Goal: Information Seeking & Learning: Learn about a topic

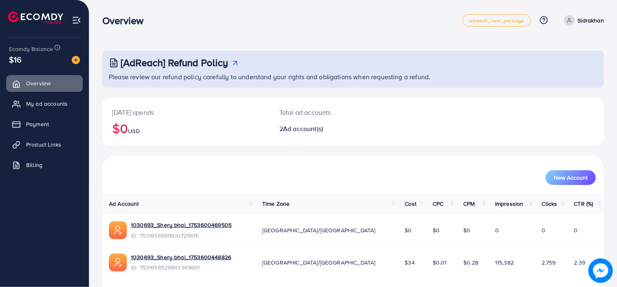
scroll to position [26, 0]
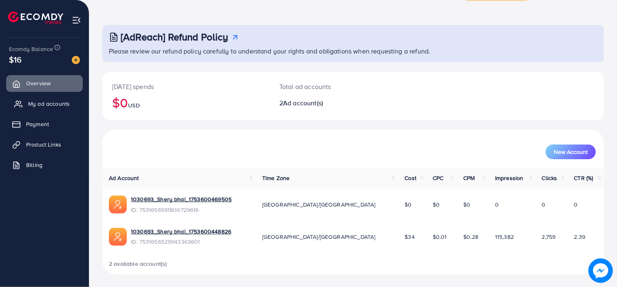
click at [42, 104] on span "My ad accounts" at bounding box center [49, 104] width 42 height 8
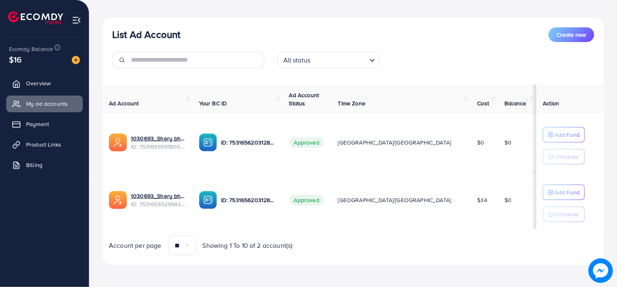
scroll to position [82, 0]
click at [51, 143] on span "Product Links" at bounding box center [45, 144] width 35 height 8
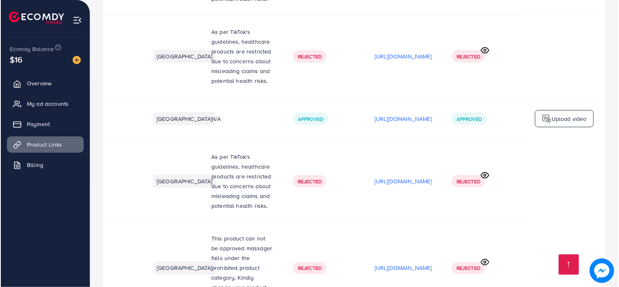
scroll to position [0, 185]
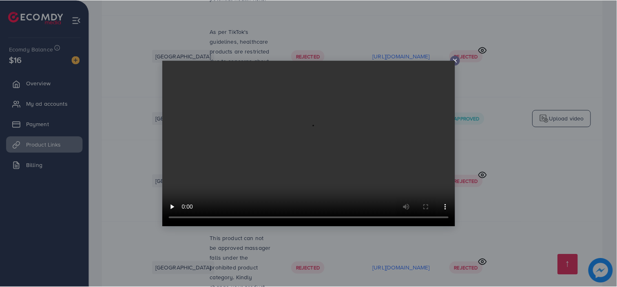
scroll to position [0, 185]
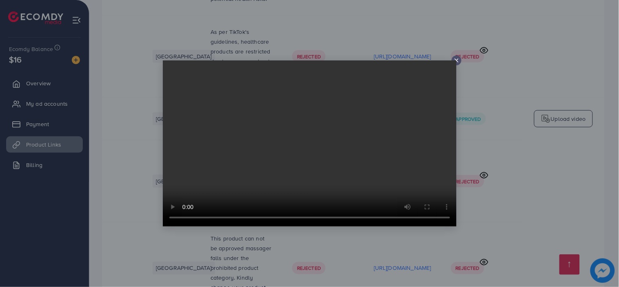
click at [455, 60] on icon at bounding box center [456, 60] width 7 height 7
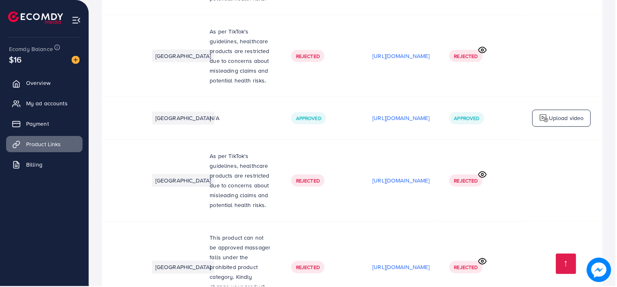
scroll to position [0, 184]
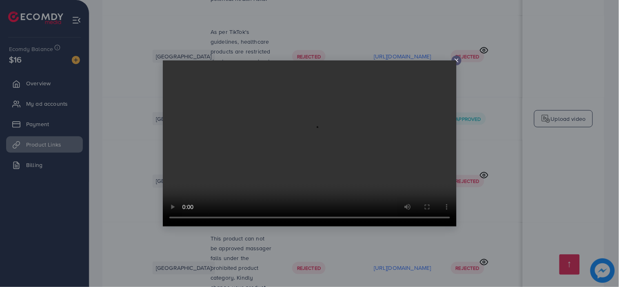
click at [455, 58] on icon at bounding box center [456, 60] width 7 height 7
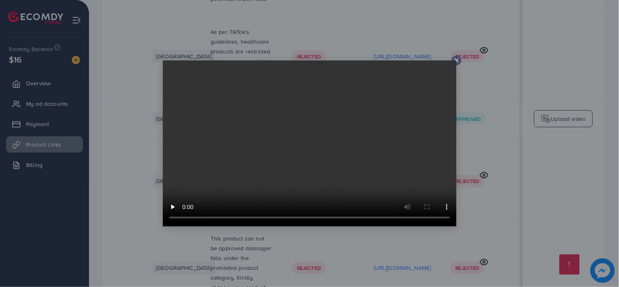
click at [456, 60] on line at bounding box center [456, 60] width 3 height 3
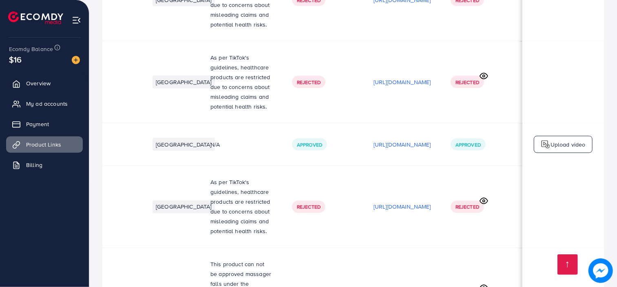
scroll to position [2533, 0]
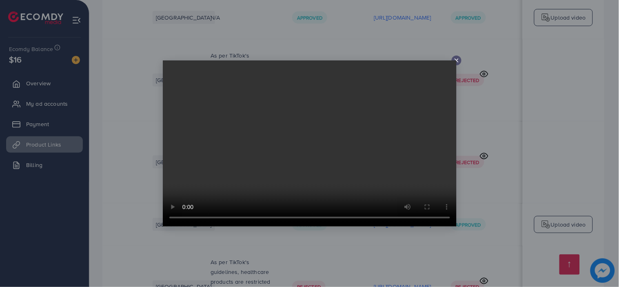
click at [455, 60] on video at bounding box center [310, 143] width 294 height 166
click at [457, 59] on icon at bounding box center [456, 60] width 7 height 7
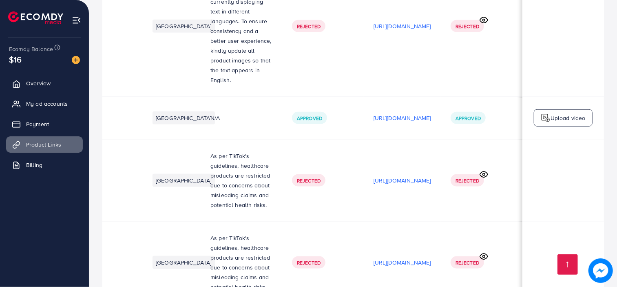
scroll to position [2450, 0]
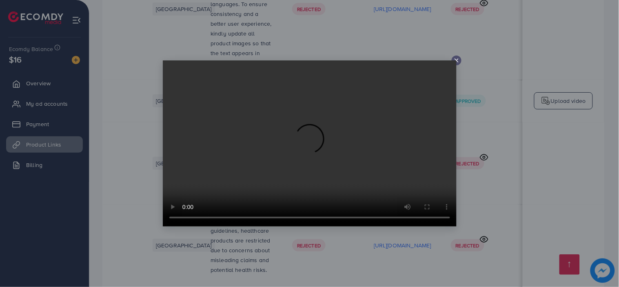
click at [456, 60] on video at bounding box center [310, 143] width 294 height 166
click at [455, 60] on line at bounding box center [456, 60] width 3 height 3
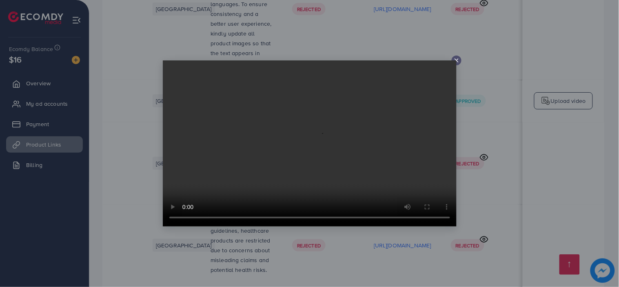
click at [456, 59] on icon at bounding box center [456, 60] width 7 height 7
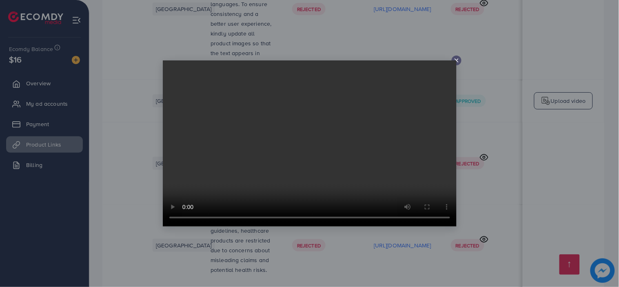
click at [457, 60] on icon at bounding box center [456, 60] width 7 height 7
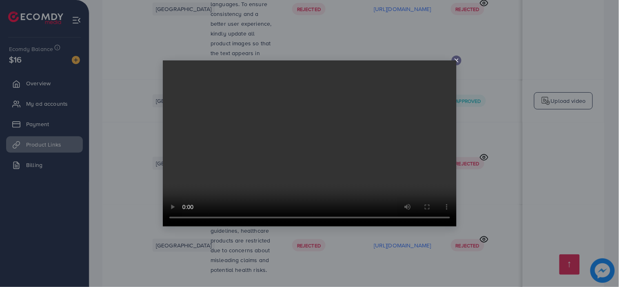
click at [457, 59] on icon at bounding box center [456, 60] width 7 height 7
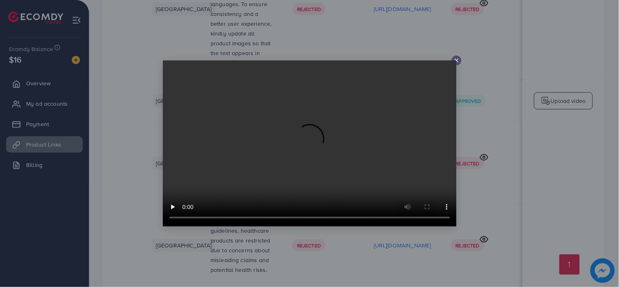
click at [456, 60] on icon at bounding box center [456, 60] width 7 height 7
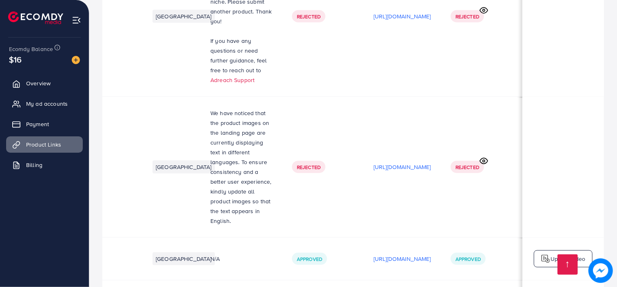
scroll to position [2291, 0]
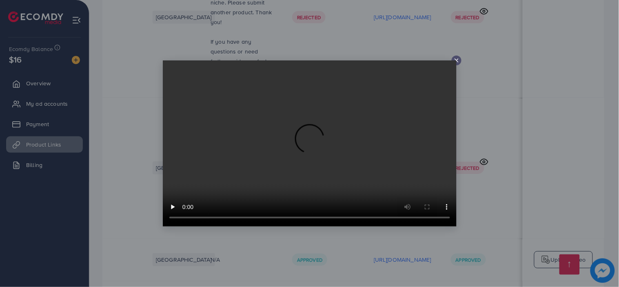
click at [456, 59] on icon at bounding box center [456, 60] width 7 height 7
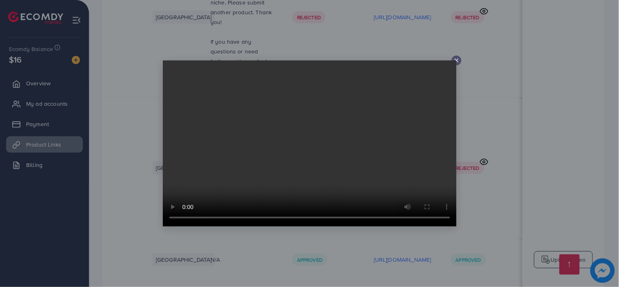
click at [456, 60] on video at bounding box center [310, 143] width 294 height 166
click at [456, 60] on line at bounding box center [456, 60] width 3 height 3
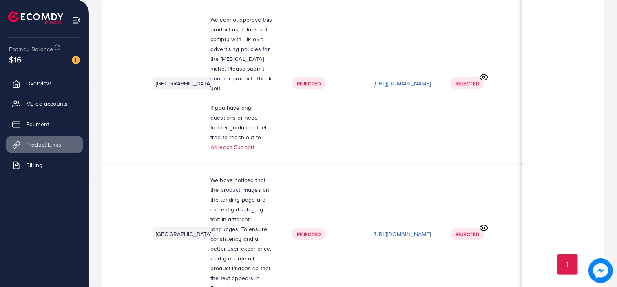
scroll to position [2216, 0]
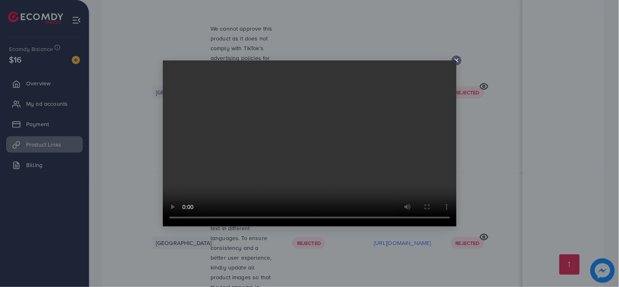
click at [455, 61] on video at bounding box center [310, 143] width 294 height 166
click at [455, 60] on icon at bounding box center [456, 60] width 7 height 7
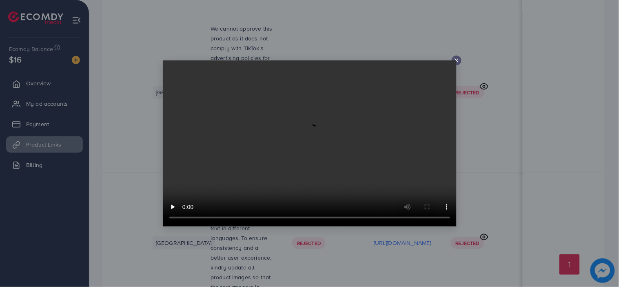
click at [457, 56] on div at bounding box center [457, 60] width 10 height 10
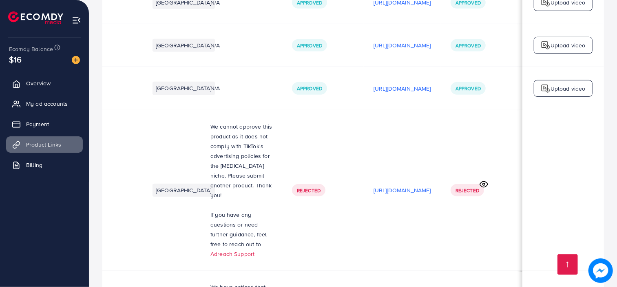
scroll to position [2118, 0]
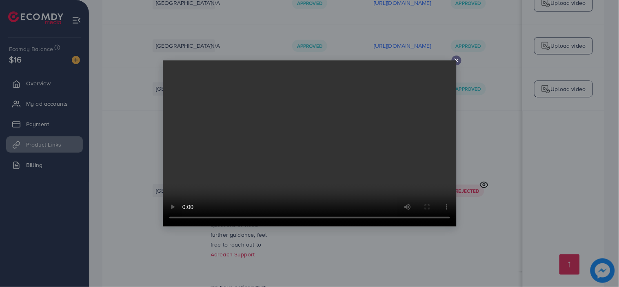
click at [455, 60] on line at bounding box center [456, 60] width 3 height 3
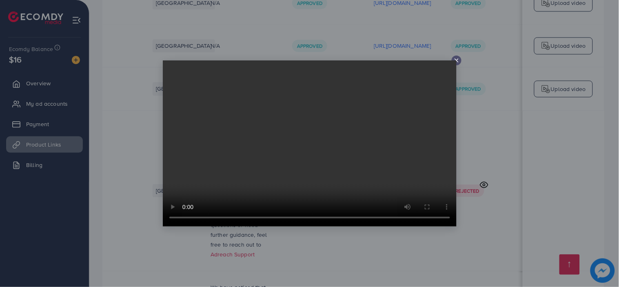
click at [457, 58] on icon at bounding box center [456, 60] width 7 height 7
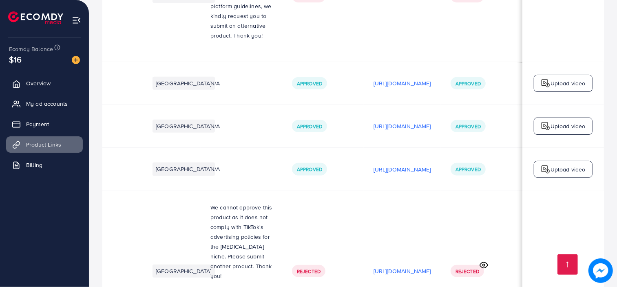
scroll to position [2034, 0]
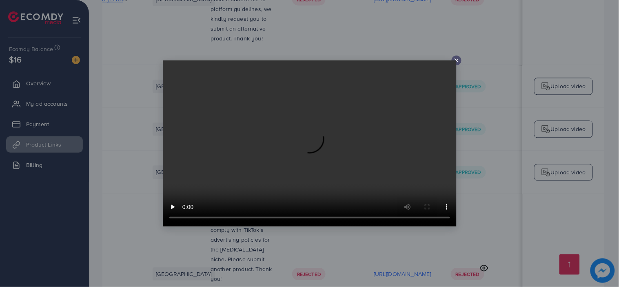
click at [455, 60] on video at bounding box center [310, 143] width 294 height 166
click at [456, 58] on icon at bounding box center [456, 60] width 7 height 7
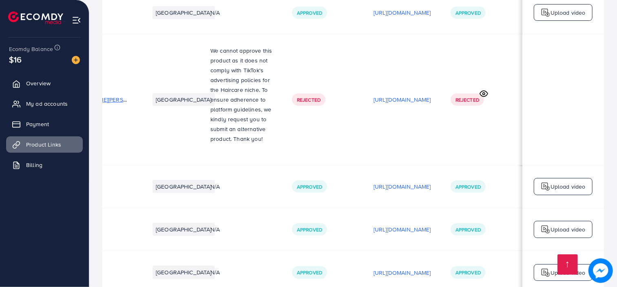
scroll to position [1914, 0]
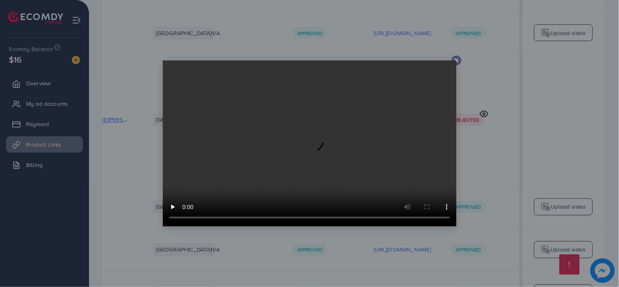
click at [455, 58] on icon at bounding box center [456, 60] width 7 height 7
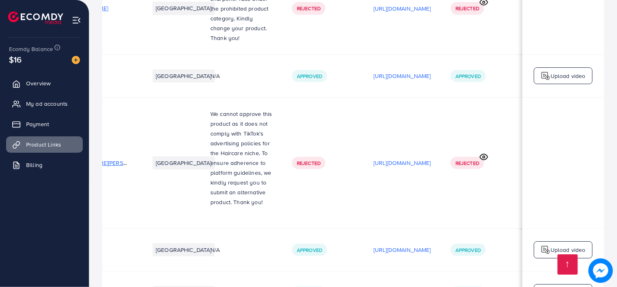
scroll to position [1861, 0]
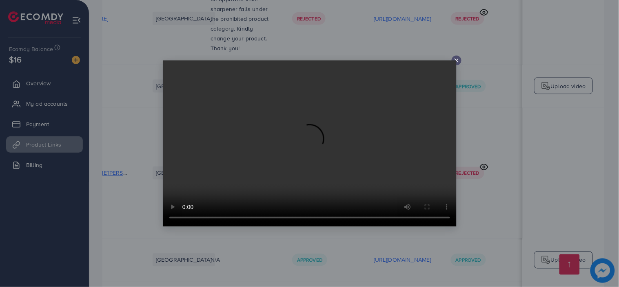
click at [457, 58] on icon at bounding box center [456, 60] width 7 height 7
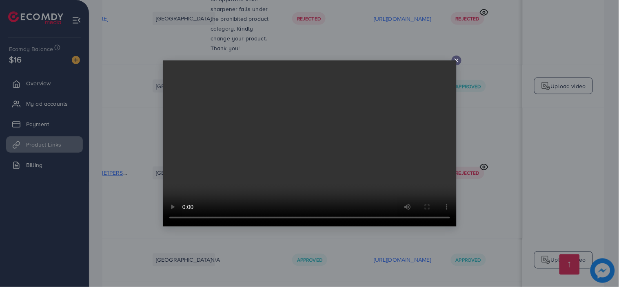
click at [457, 59] on icon at bounding box center [456, 60] width 7 height 7
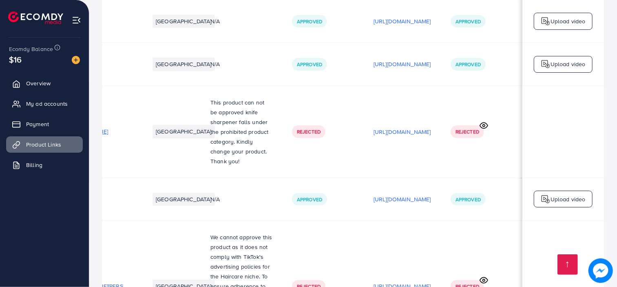
scroll to position [1747, 0]
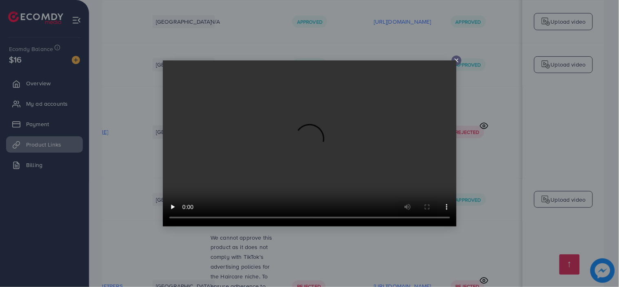
click at [455, 60] on icon at bounding box center [456, 60] width 7 height 7
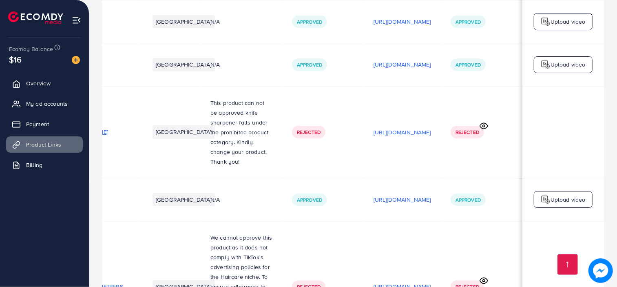
click at [404, 282] on p "[URL][DOMAIN_NAME]" at bounding box center [403, 287] width 58 height 10
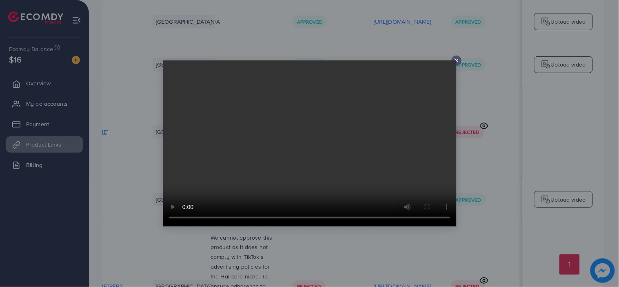
click at [457, 58] on icon at bounding box center [456, 60] width 7 height 7
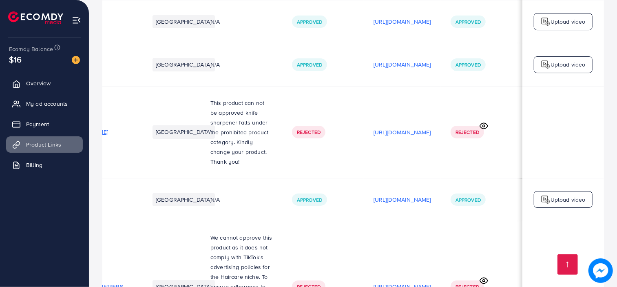
click at [415, 282] on p "[URL][DOMAIN_NAME]" at bounding box center [403, 287] width 58 height 10
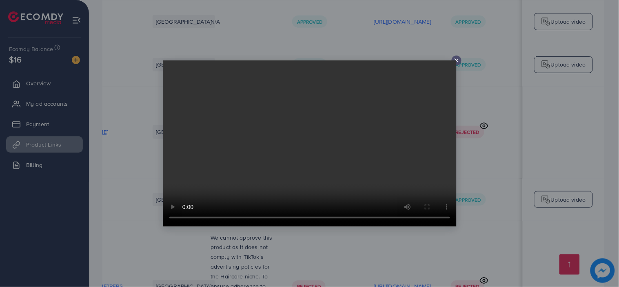
click at [457, 59] on icon at bounding box center [456, 60] width 7 height 7
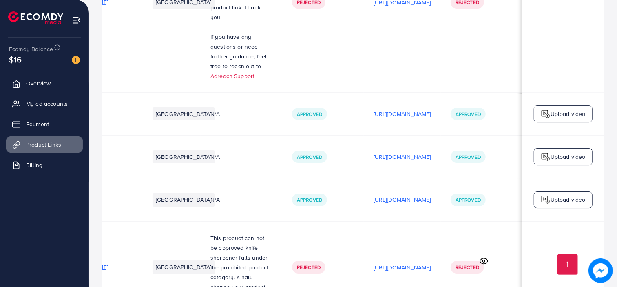
scroll to position [1604, 0]
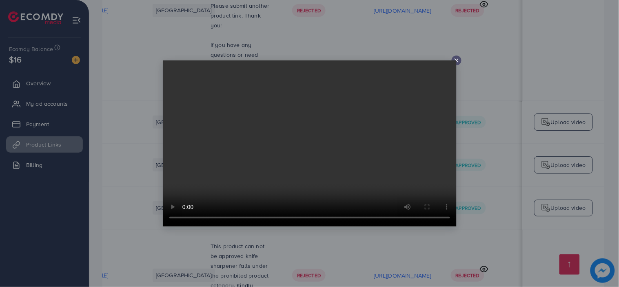
click at [458, 58] on icon at bounding box center [456, 60] width 7 height 7
